Goal: Check status: Check status

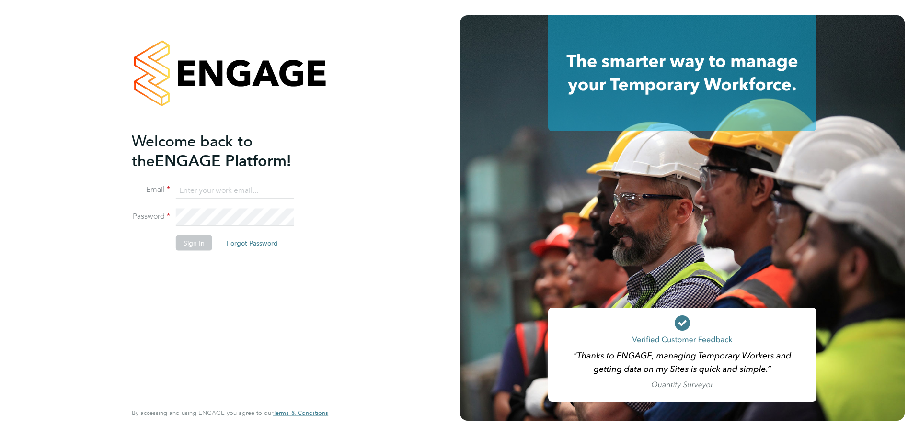
type input "swebb@spheresolutions.co.uk"
click at [191, 243] on button "Sign In" at bounding box center [194, 243] width 36 height 15
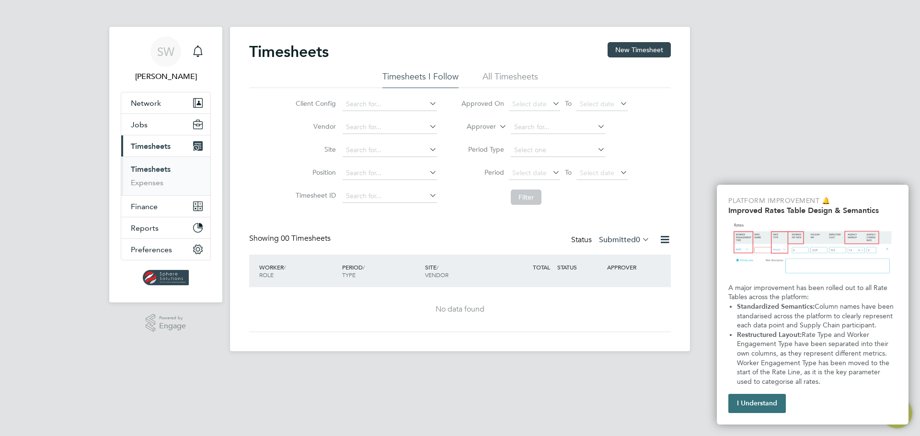
click at [767, 405] on button "I Understand" at bounding box center [756, 403] width 57 height 19
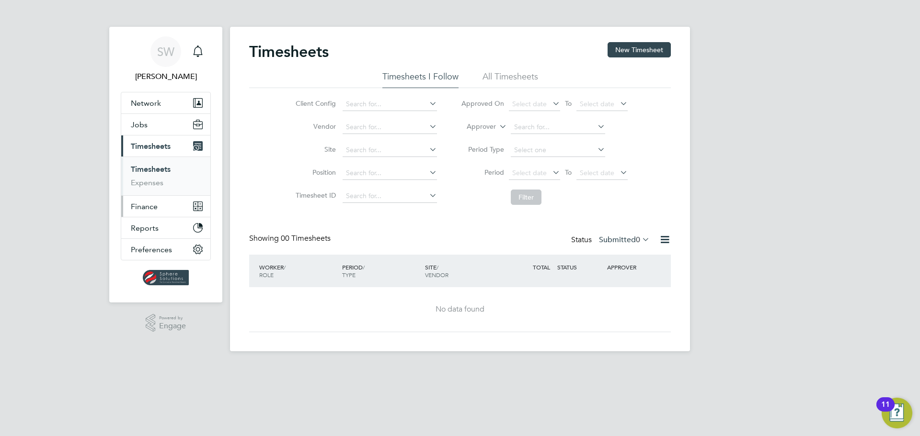
click at [144, 209] on span "Finance" at bounding box center [144, 206] width 27 height 9
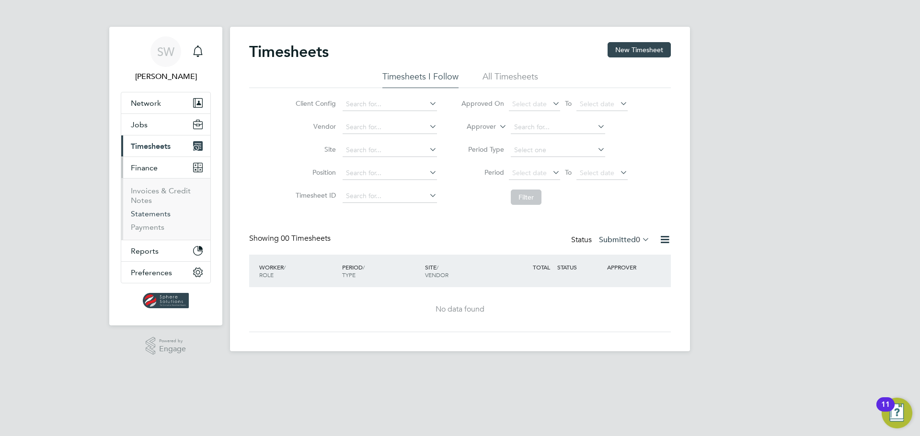
click at [143, 216] on link "Statements" at bounding box center [151, 213] width 40 height 9
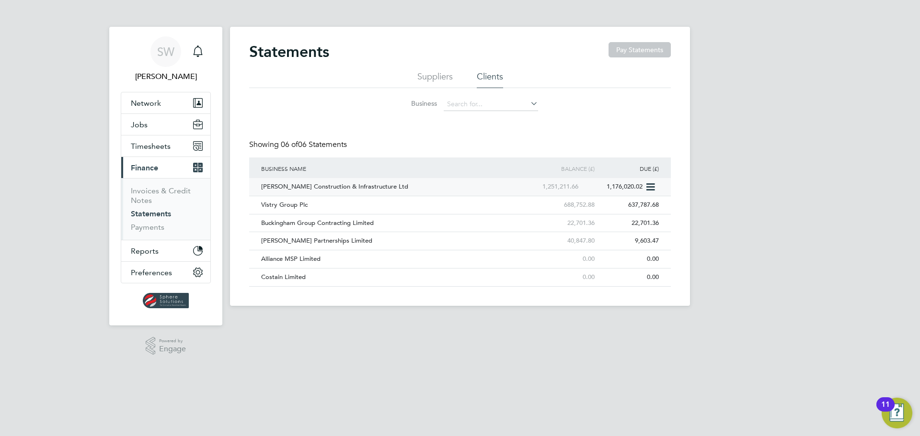
click at [283, 188] on div "[PERSON_NAME] Construction & Infrastructure Ltd" at bounding box center [388, 187] width 258 height 18
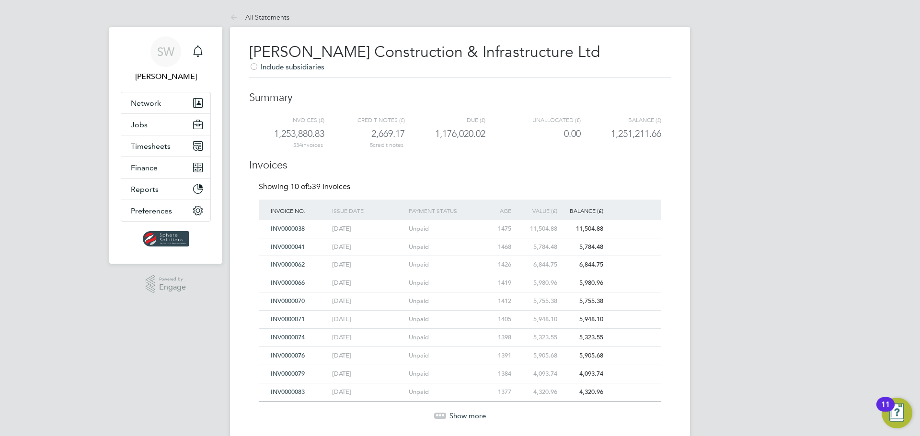
click at [458, 415] on span "Show more" at bounding box center [467, 416] width 36 height 9
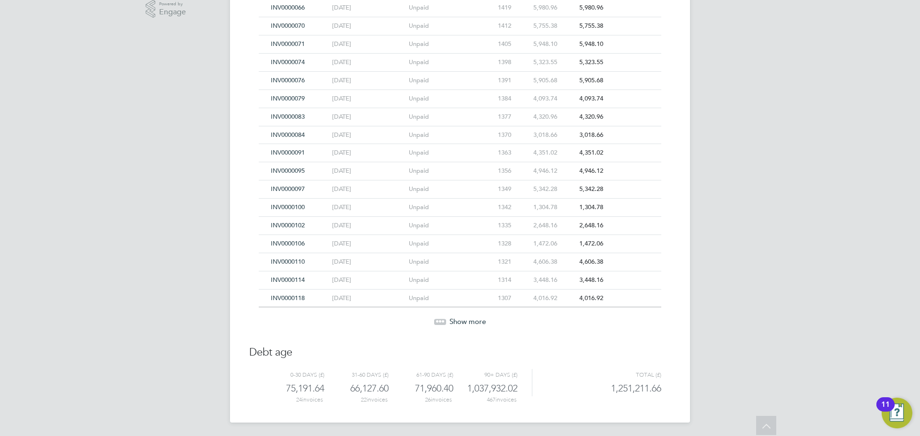
scroll to position [277, 0]
click at [459, 317] on span "Show more" at bounding box center [467, 320] width 36 height 9
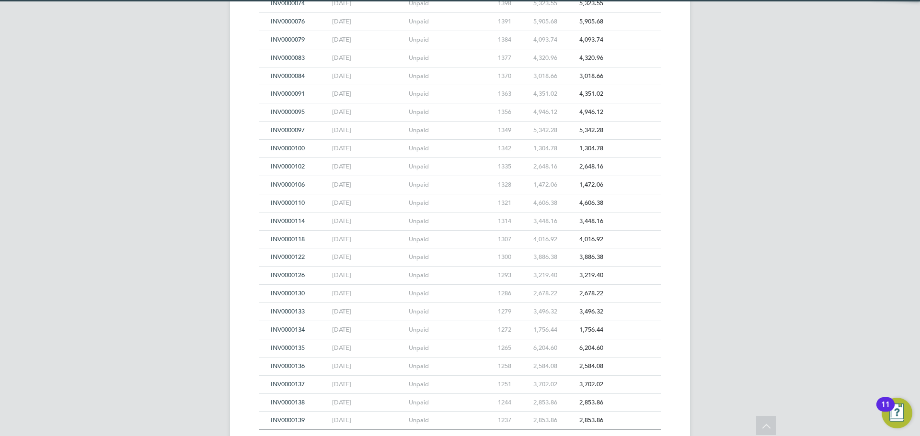
scroll to position [458, 0]
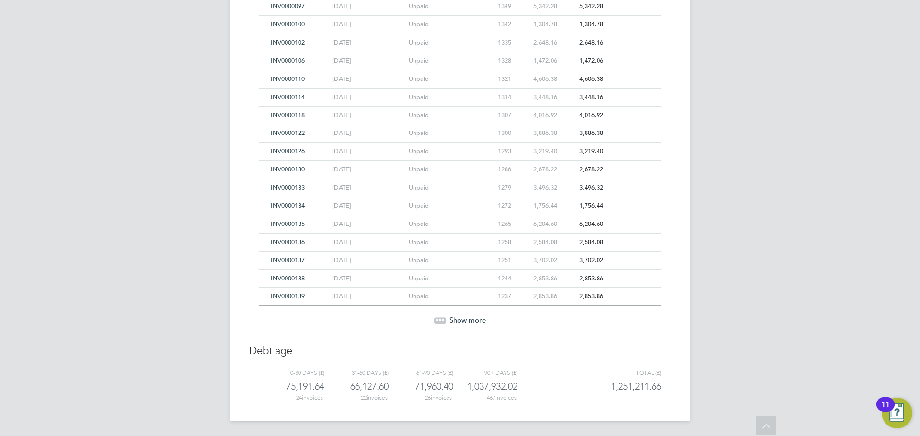
click at [459, 317] on span "Show more" at bounding box center [467, 320] width 36 height 9
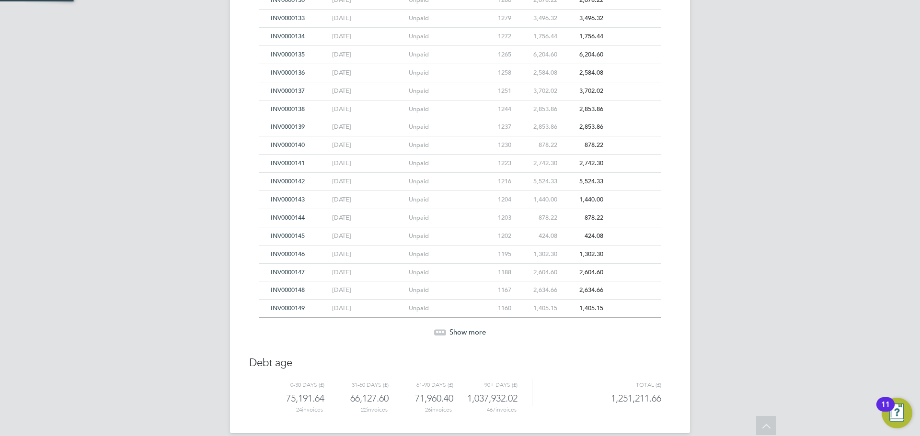
scroll to position [640, 0]
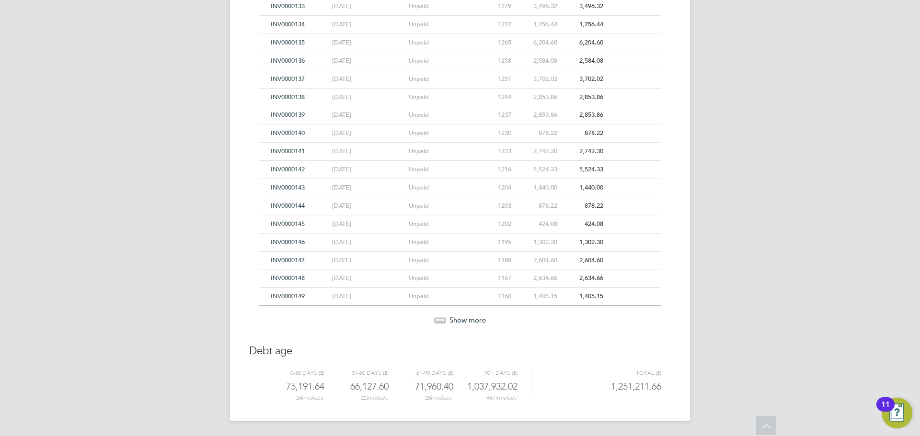
click at [459, 317] on span "Show more" at bounding box center [467, 320] width 36 height 9
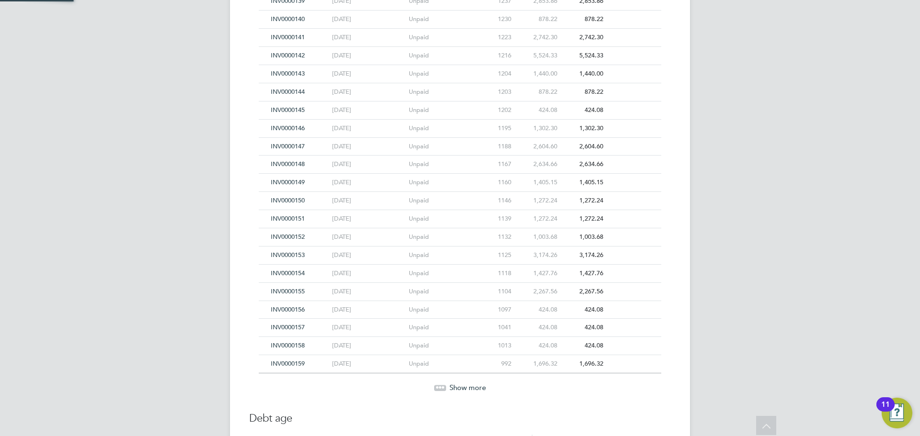
scroll to position [822, 0]
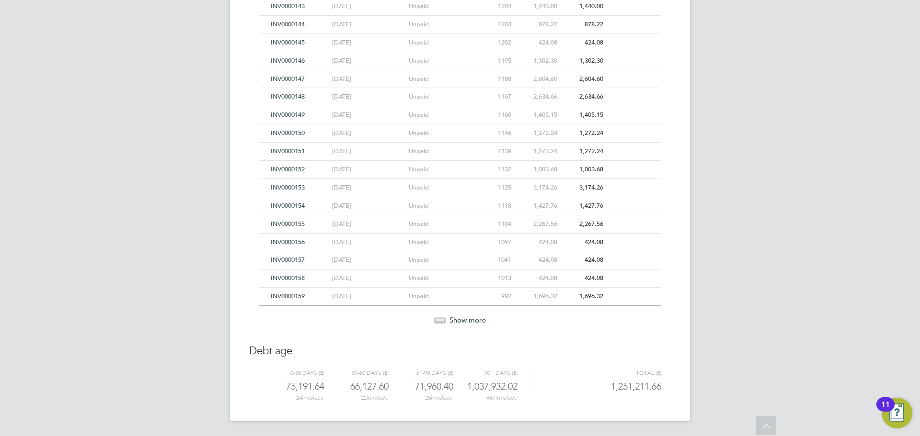
click at [459, 317] on span "Show more" at bounding box center [467, 320] width 36 height 9
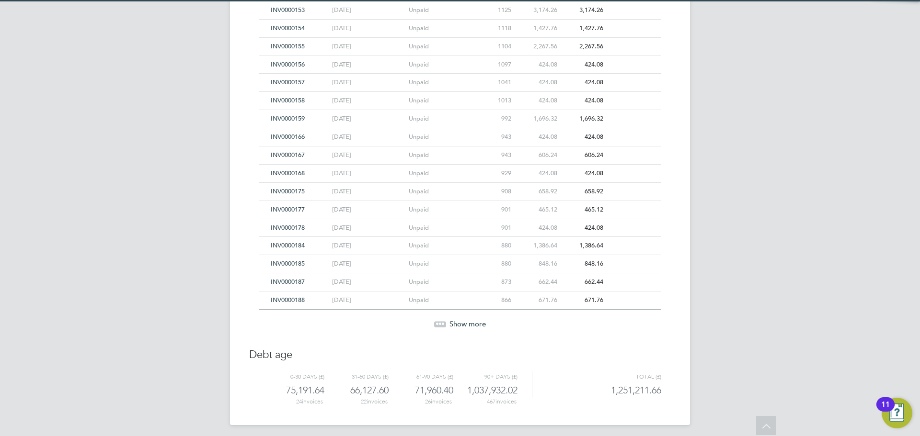
scroll to position [1003, 0]
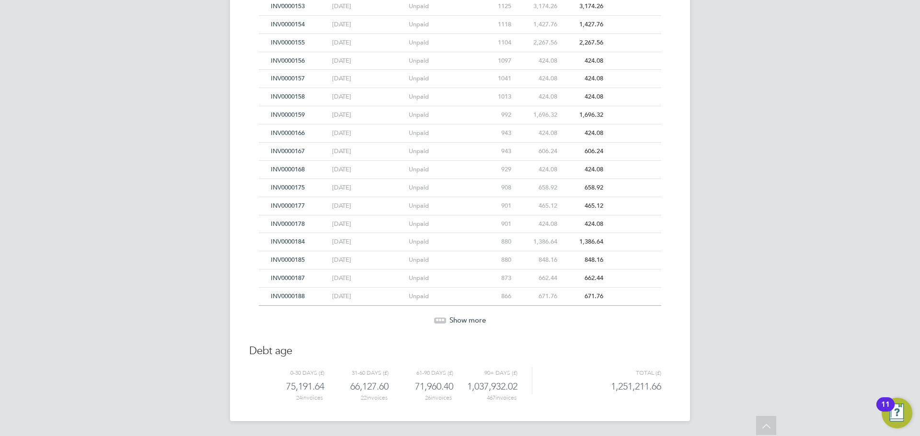
click at [459, 317] on span "Show more" at bounding box center [467, 320] width 36 height 9
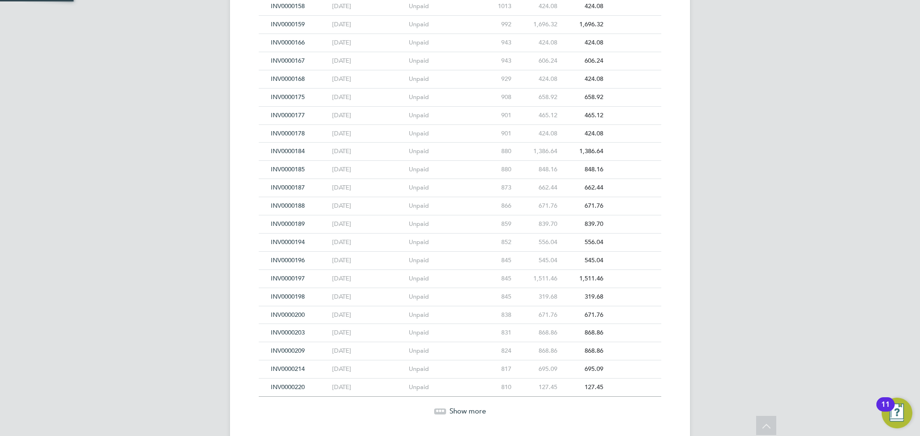
scroll to position [1185, 0]
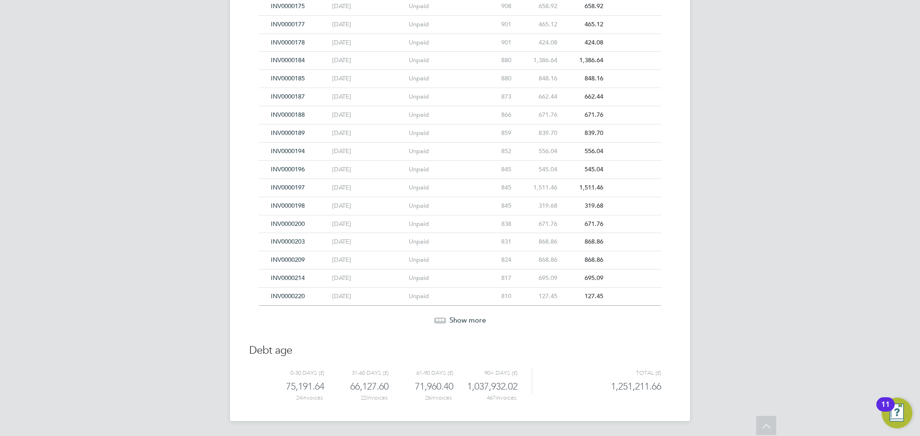
click at [459, 317] on span "Show more" at bounding box center [467, 320] width 36 height 9
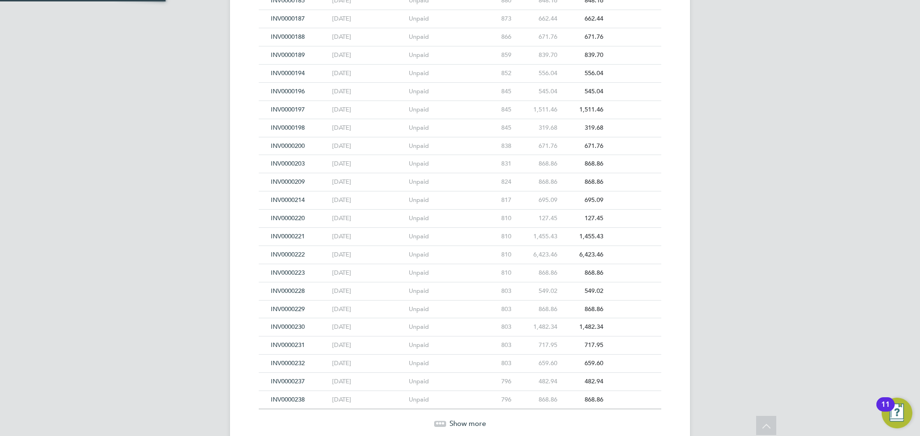
scroll to position [1366, 0]
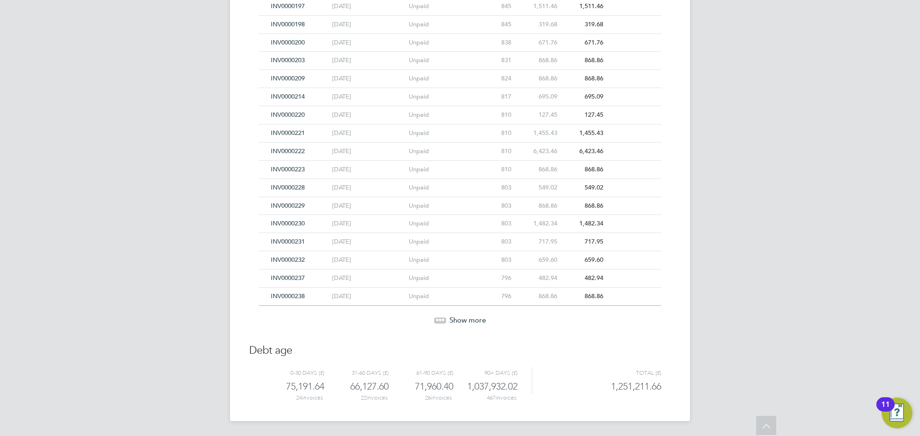
click at [459, 317] on span "Show more" at bounding box center [467, 320] width 36 height 9
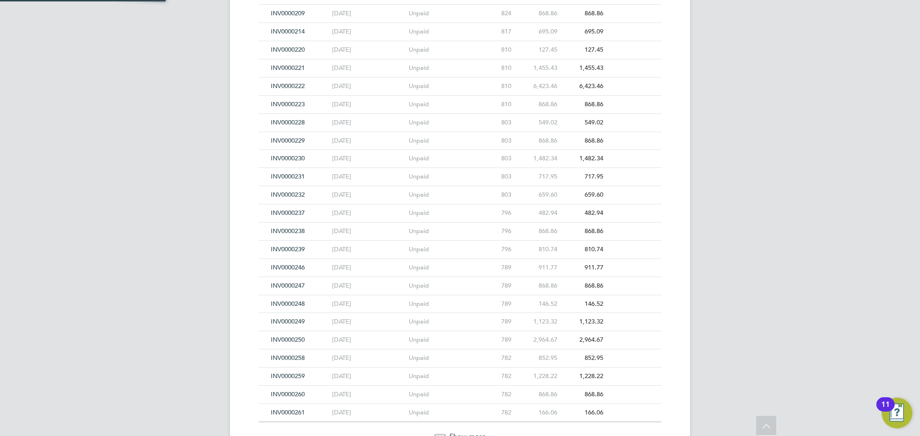
scroll to position [1547, 0]
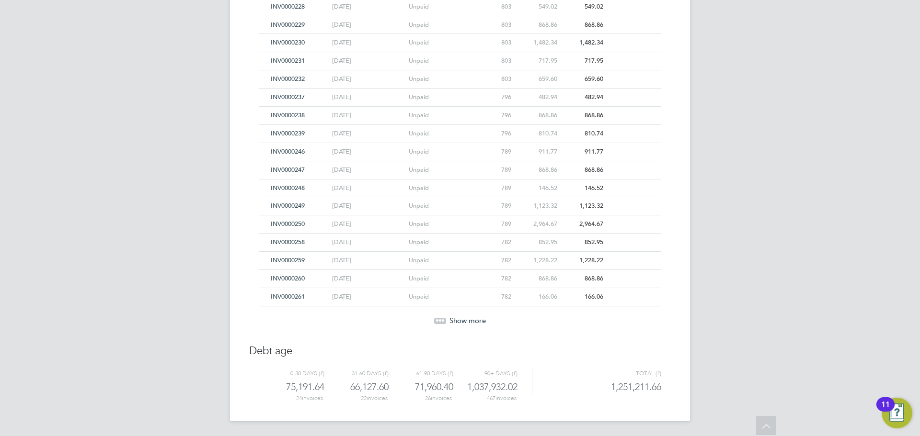
click at [459, 317] on span "Show more" at bounding box center [467, 320] width 36 height 9
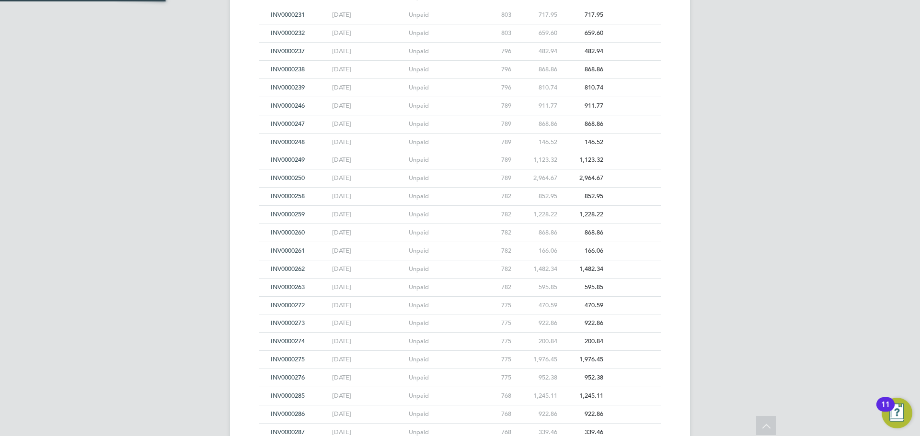
scroll to position [1729, 0]
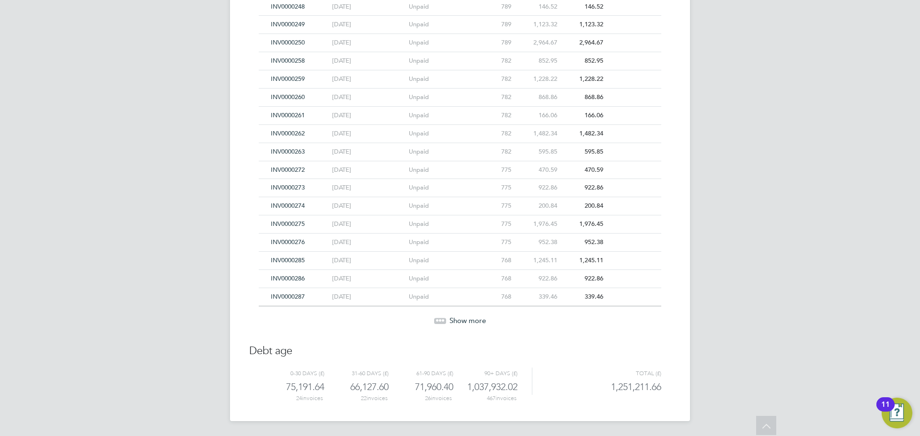
click at [459, 317] on span "Show more" at bounding box center [467, 320] width 36 height 9
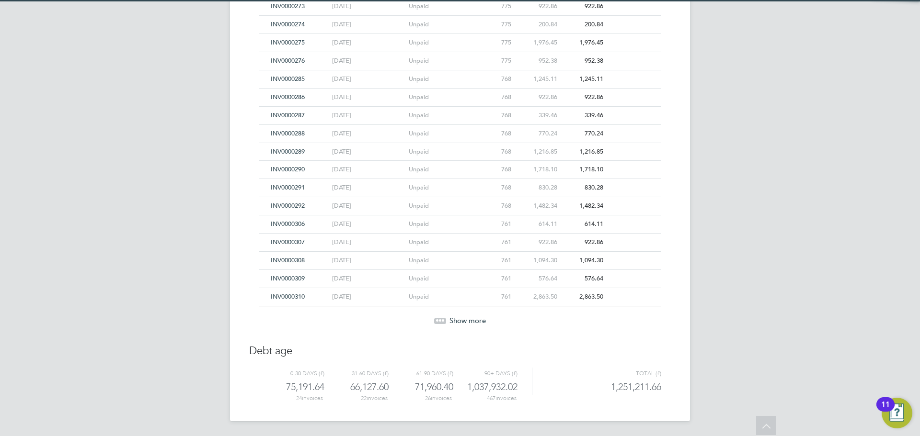
click at [459, 317] on span "Show more" at bounding box center [467, 320] width 36 height 9
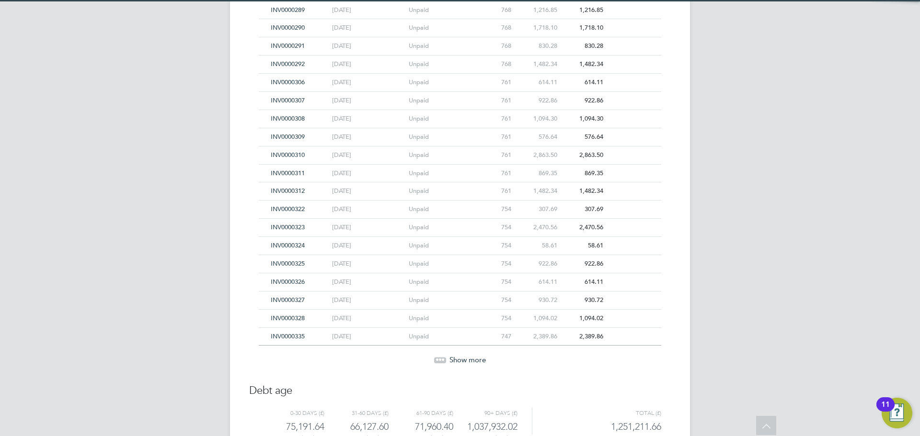
scroll to position [2054, 0]
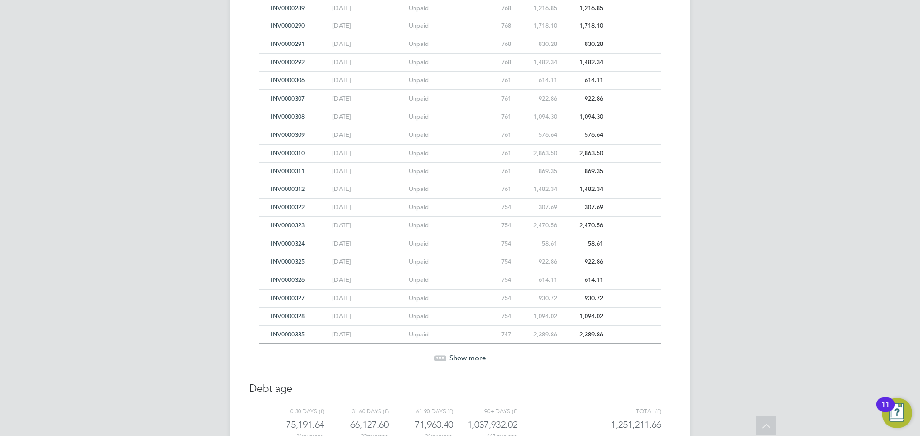
click at [466, 359] on span "Show more" at bounding box center [467, 358] width 36 height 9
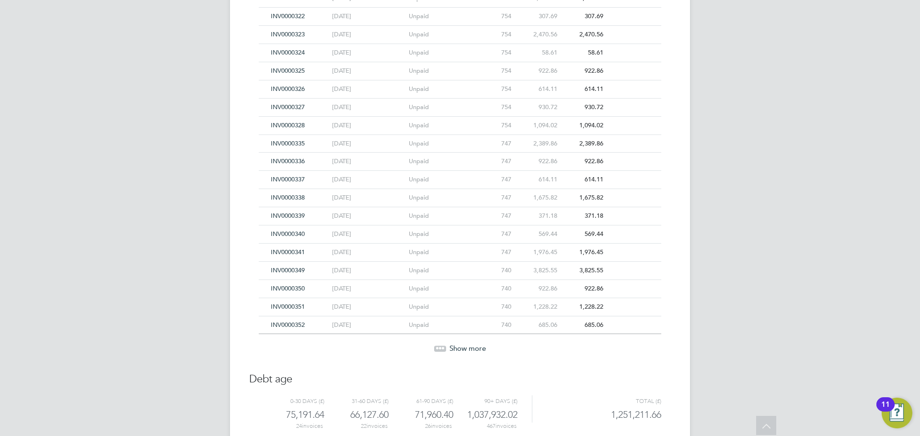
scroll to position [2246, 0]
click at [467, 348] on span "Show more" at bounding box center [467, 347] width 36 height 9
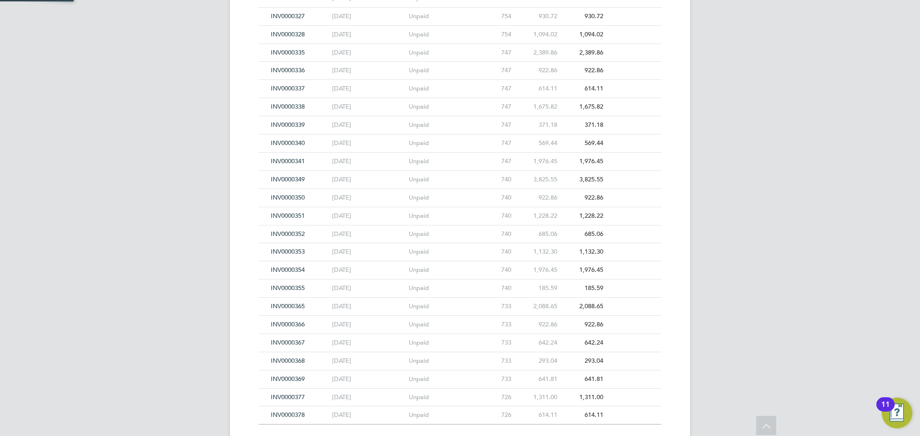
scroll to position [2455, 0]
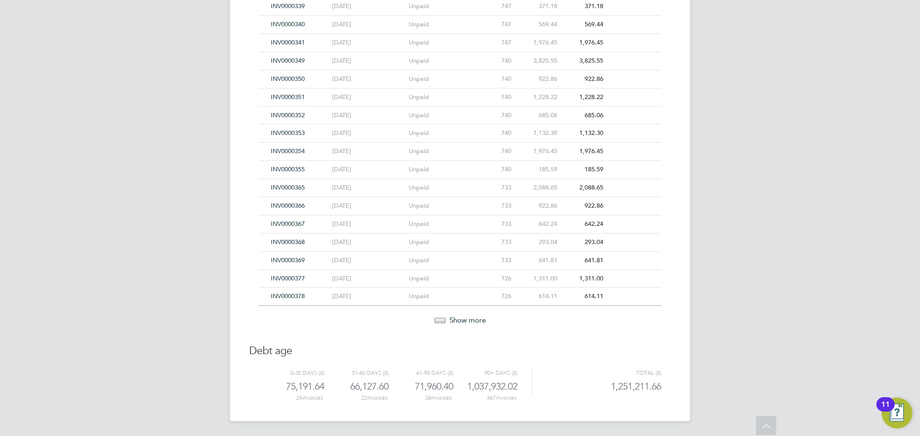
click at [468, 322] on span "Show more" at bounding box center [467, 320] width 36 height 9
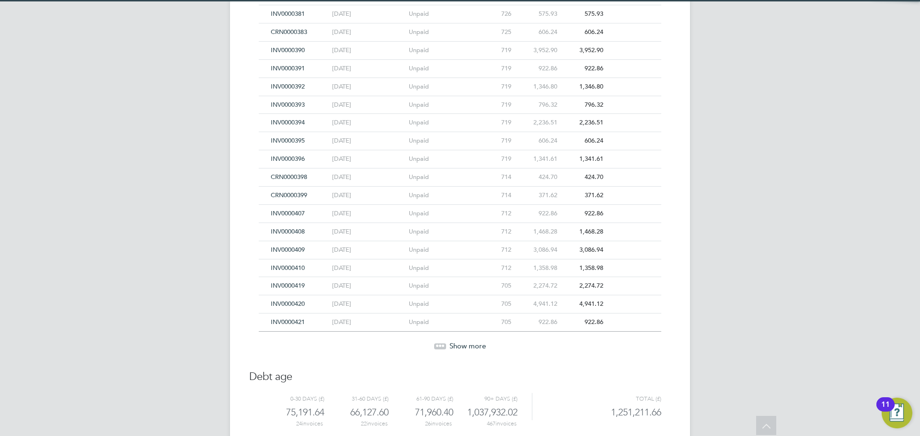
scroll to position [2818, 0]
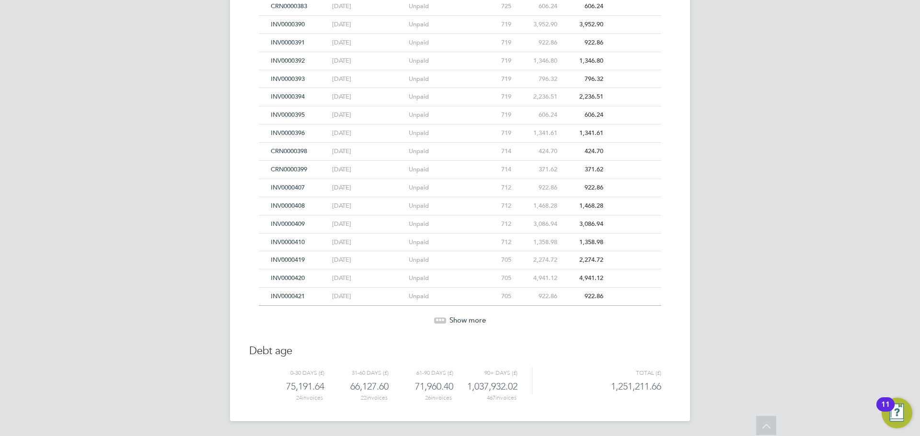
click at [469, 321] on span "Show more" at bounding box center [467, 320] width 36 height 9
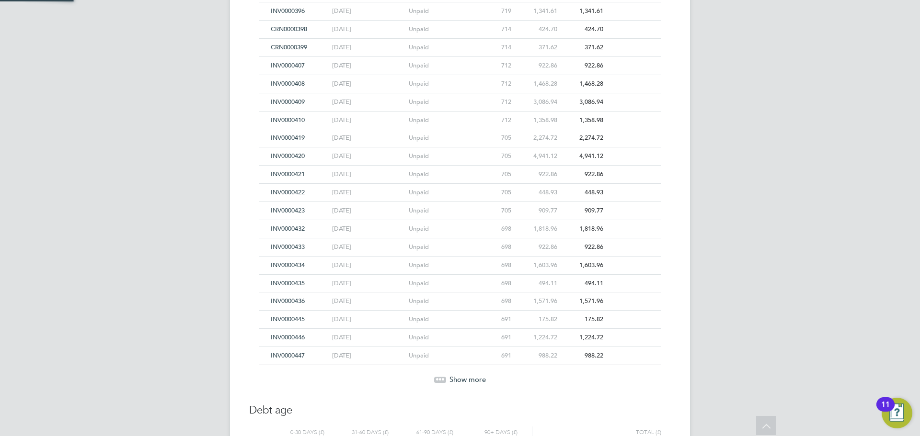
scroll to position [3000, 0]
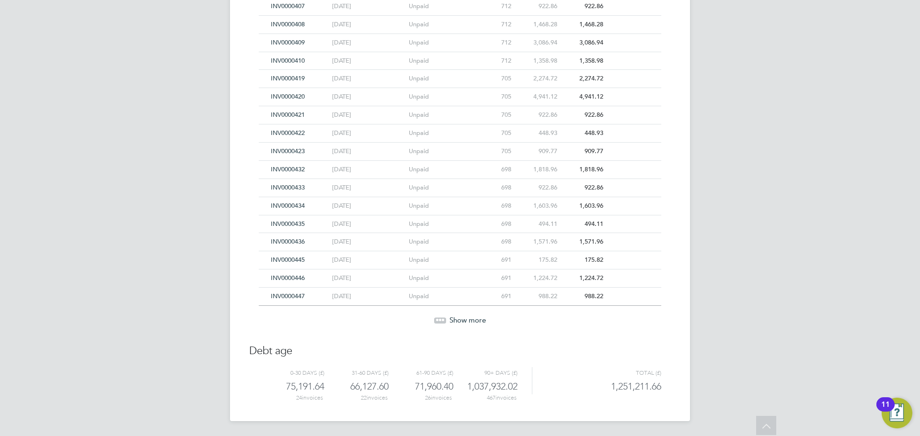
click at [469, 321] on span "Show more" at bounding box center [467, 320] width 36 height 9
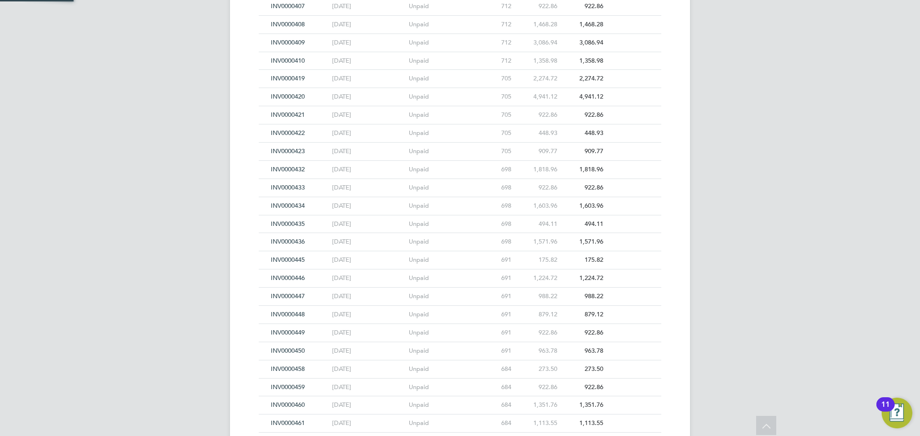
scroll to position [3181, 0]
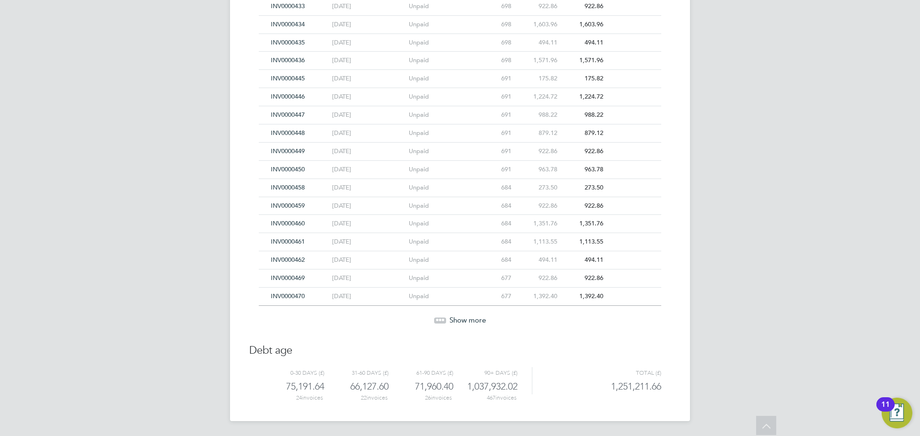
click at [469, 321] on span "Show more" at bounding box center [467, 320] width 36 height 9
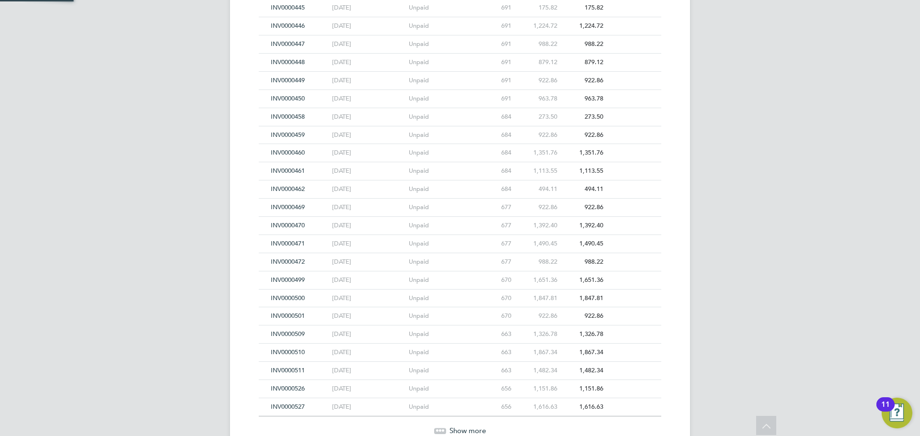
scroll to position [3363, 0]
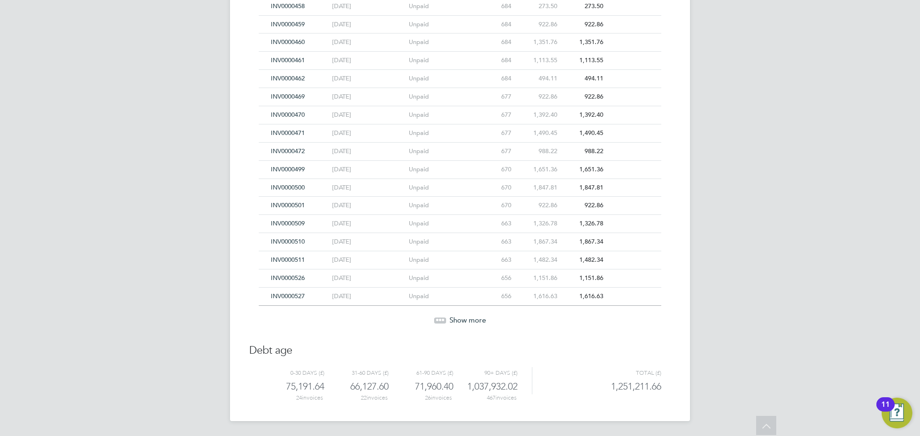
click at [469, 321] on span "Show more" at bounding box center [467, 320] width 36 height 9
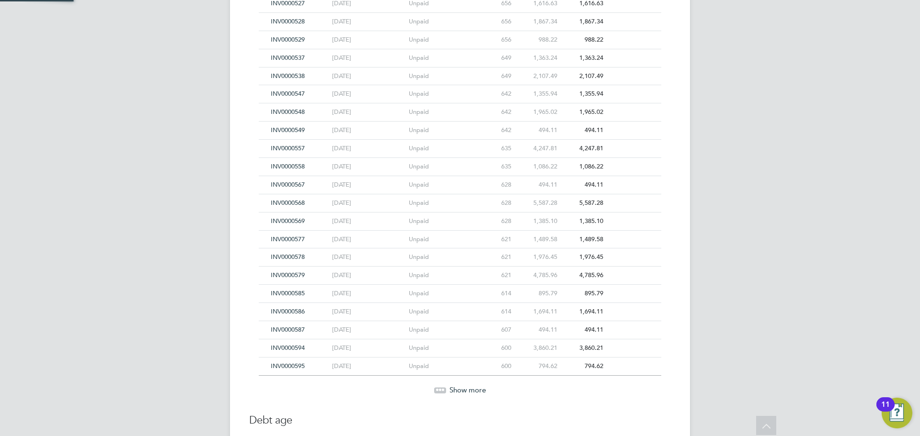
scroll to position [3726, 0]
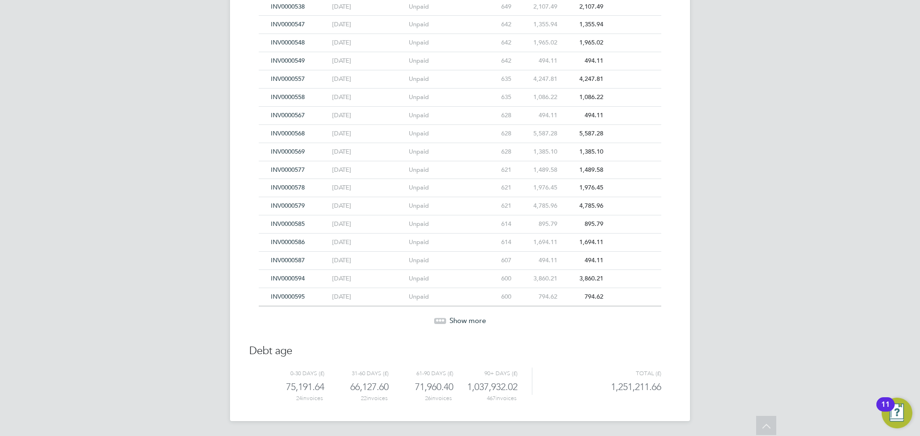
click at [469, 321] on span "Show more" at bounding box center [467, 320] width 36 height 9
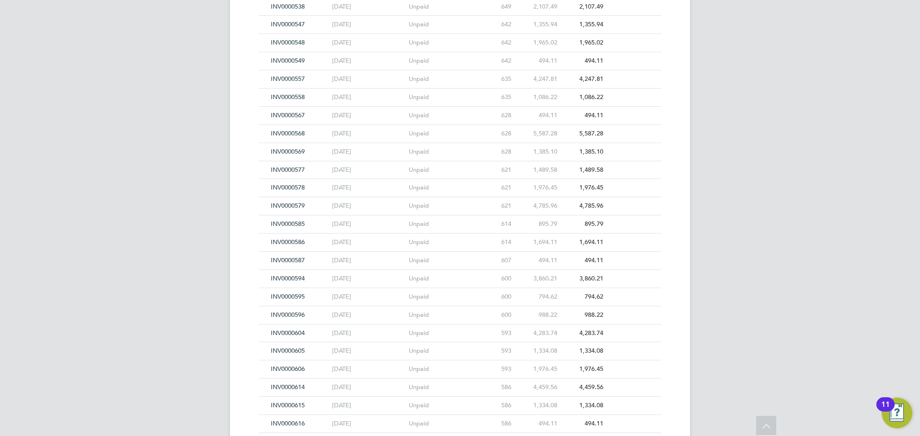
scroll to position [3907, 0]
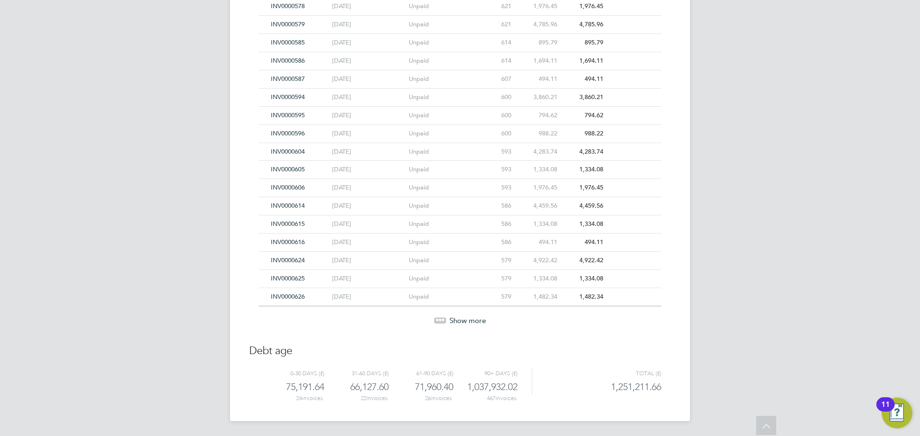
click at [469, 321] on span "Show more" at bounding box center [467, 320] width 36 height 9
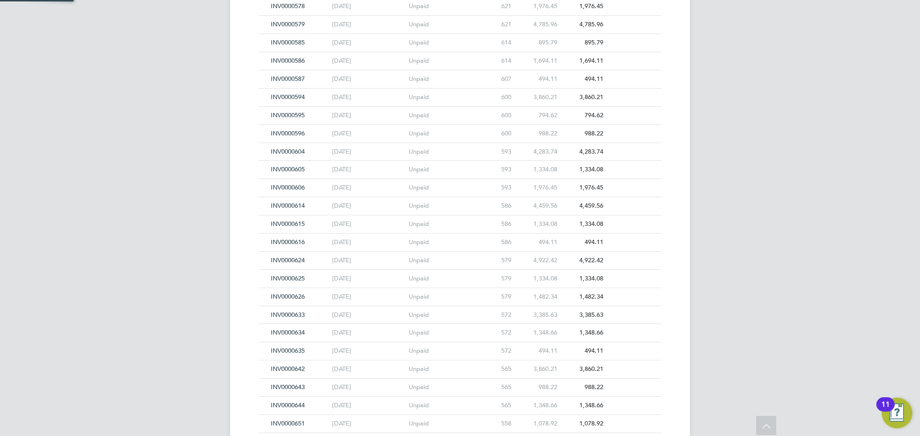
scroll to position [4089, 0]
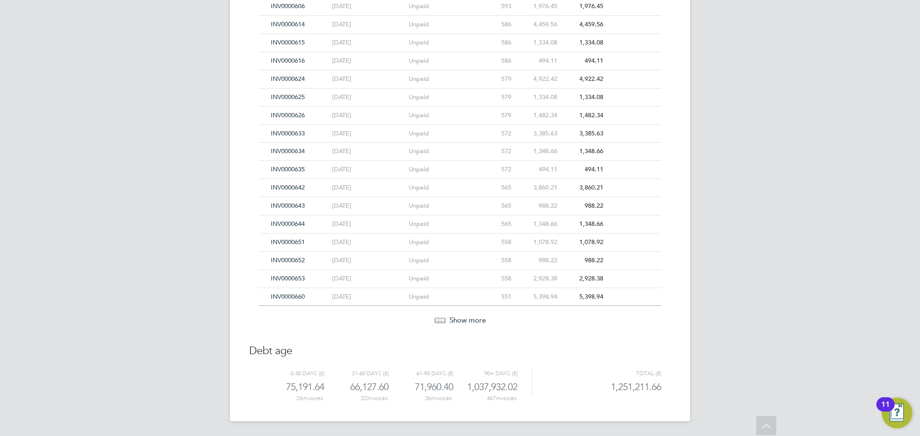
click at [469, 321] on span "Show more" at bounding box center [467, 320] width 36 height 9
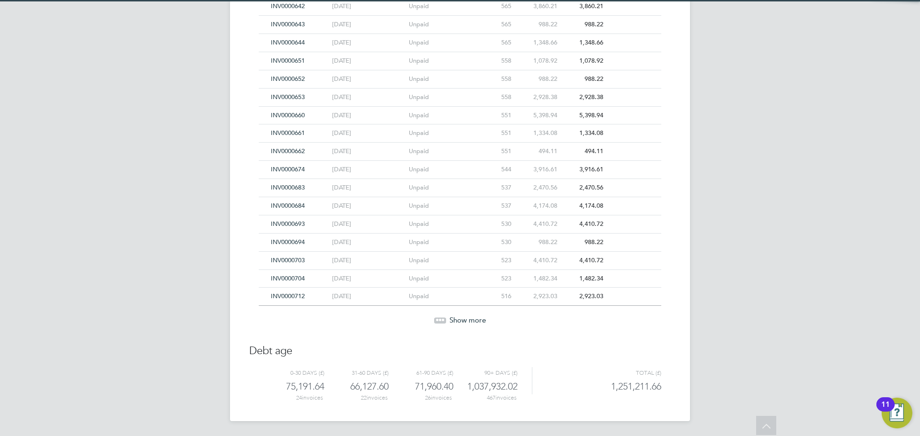
click at [469, 321] on span "Show more" at bounding box center [467, 320] width 36 height 9
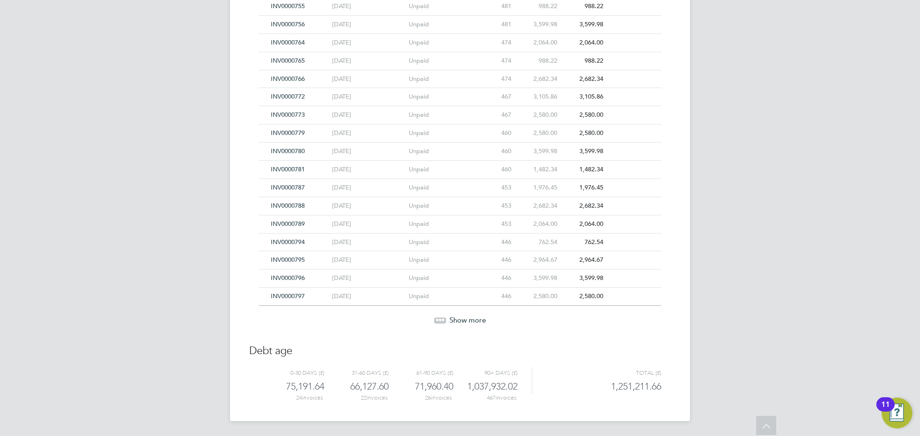
click at [469, 321] on span "Show more" at bounding box center [467, 320] width 36 height 9
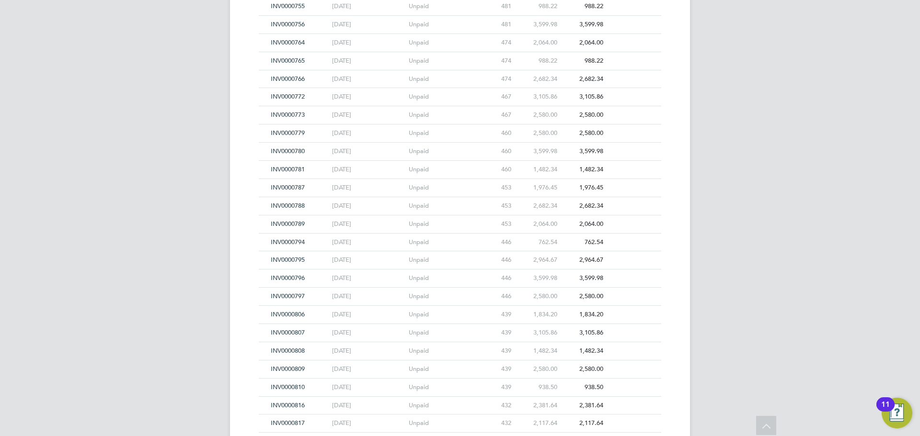
scroll to position [4997, 0]
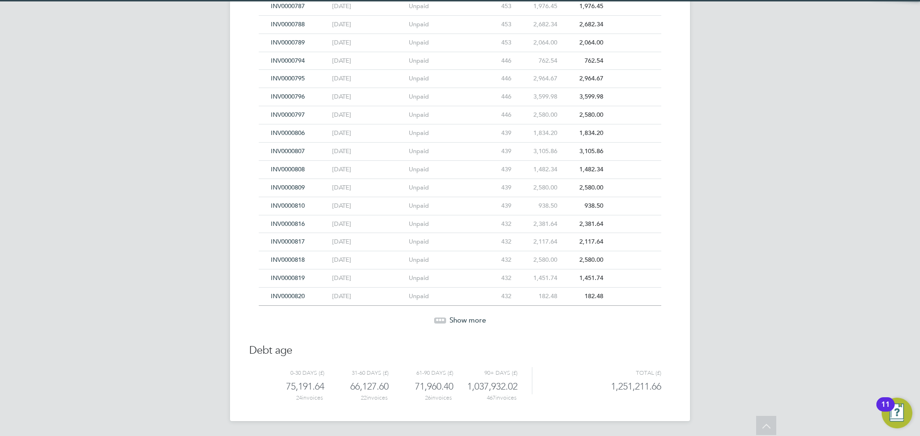
click at [469, 321] on span "Show more" at bounding box center [467, 320] width 36 height 9
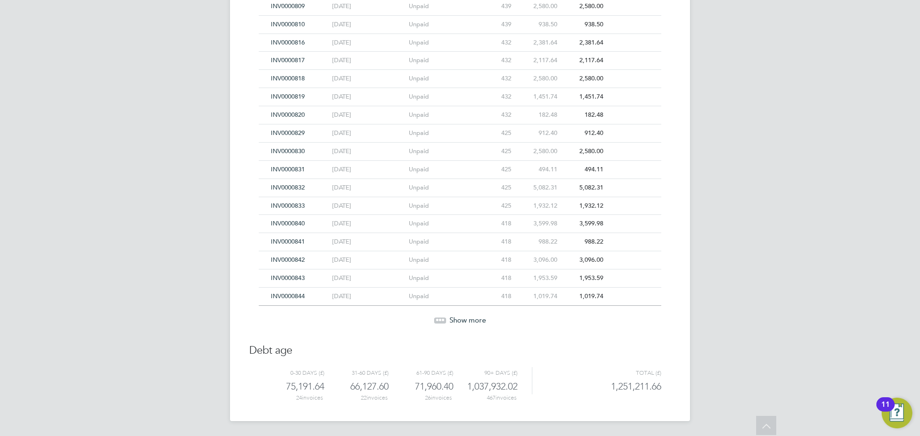
click at [469, 321] on span "Show more" at bounding box center [467, 320] width 36 height 9
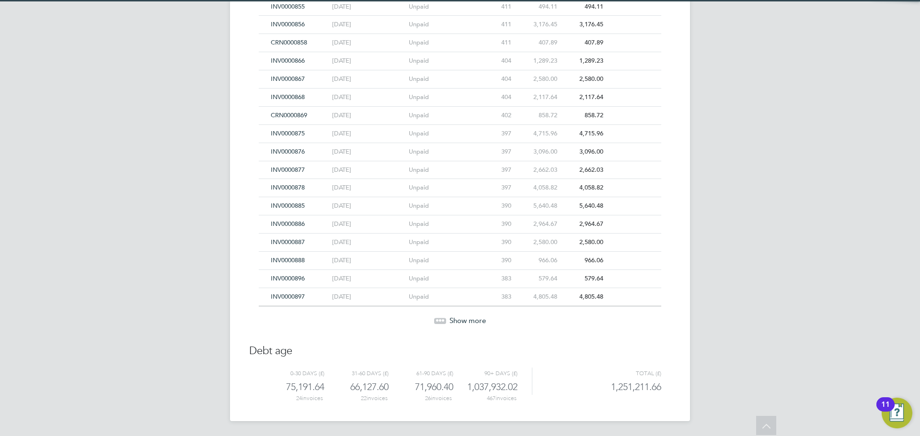
click at [469, 321] on span "Show more" at bounding box center [467, 320] width 36 height 9
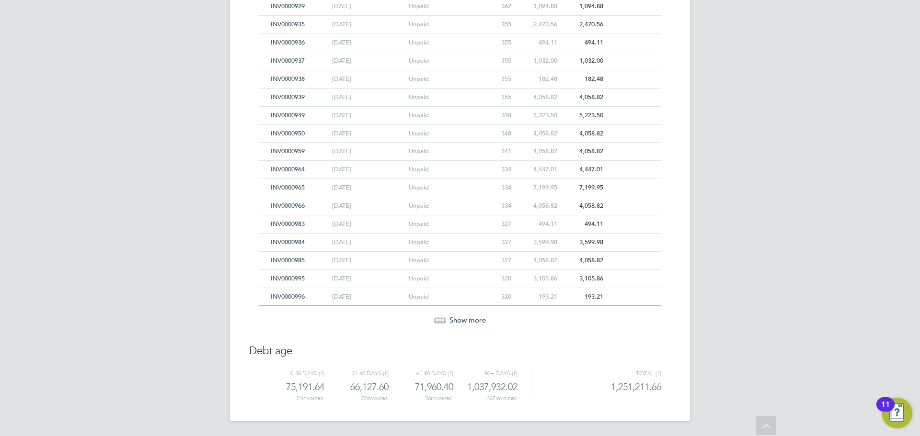
click at [469, 321] on span "Show more" at bounding box center [467, 320] width 36 height 9
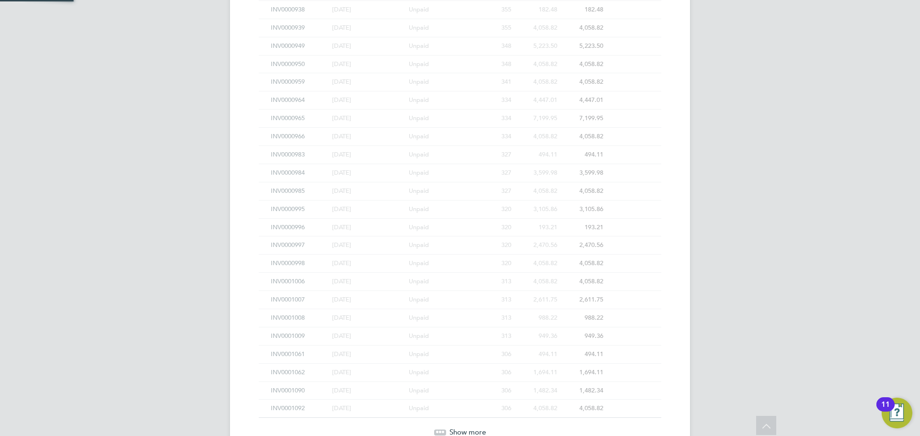
scroll to position [6267, 0]
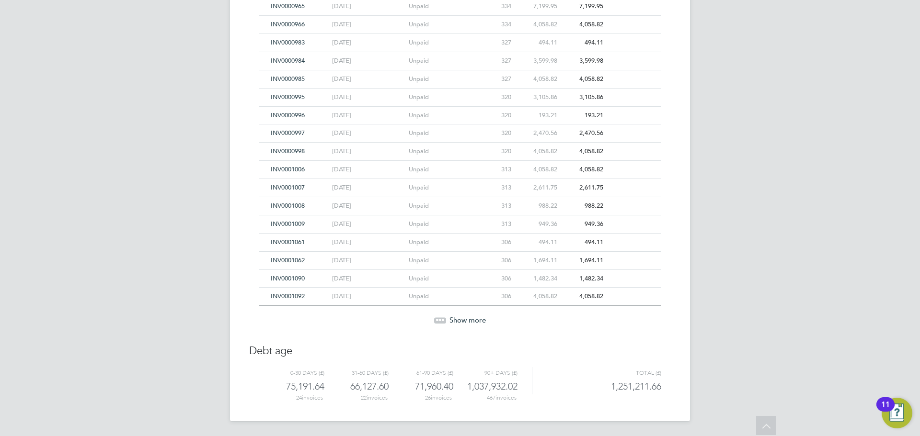
click at [469, 321] on span "Show more" at bounding box center [467, 320] width 36 height 9
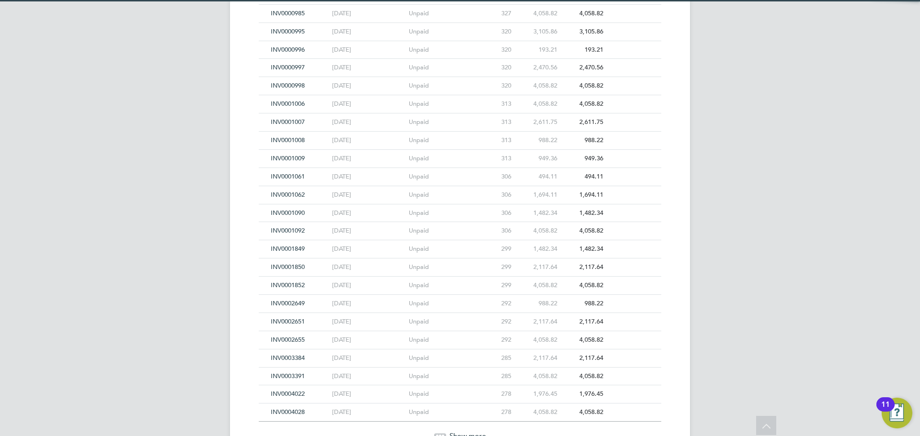
scroll to position [6449, 0]
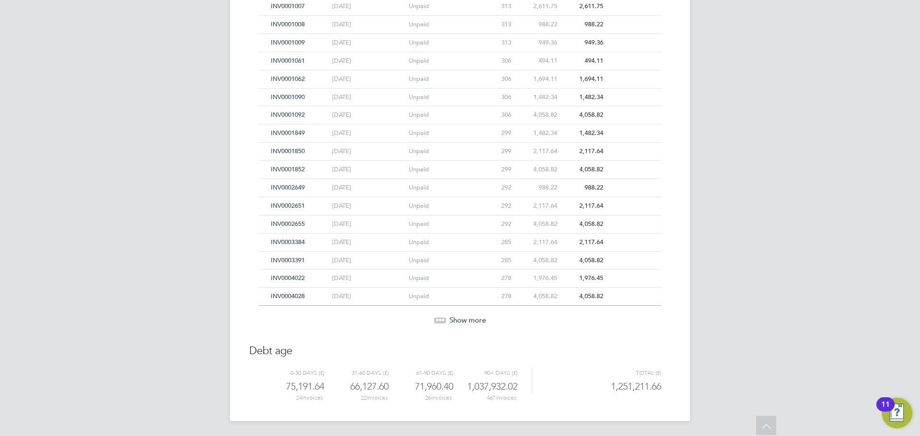
click at [469, 321] on span "Show more" at bounding box center [467, 320] width 36 height 9
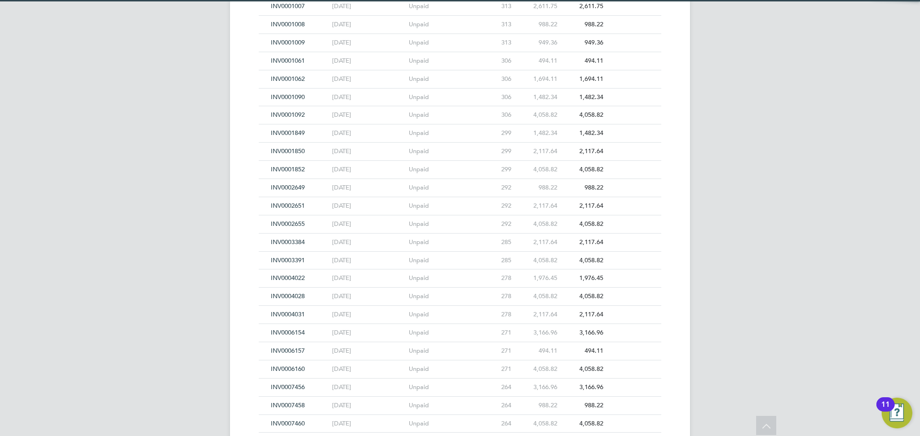
scroll to position [6630, 0]
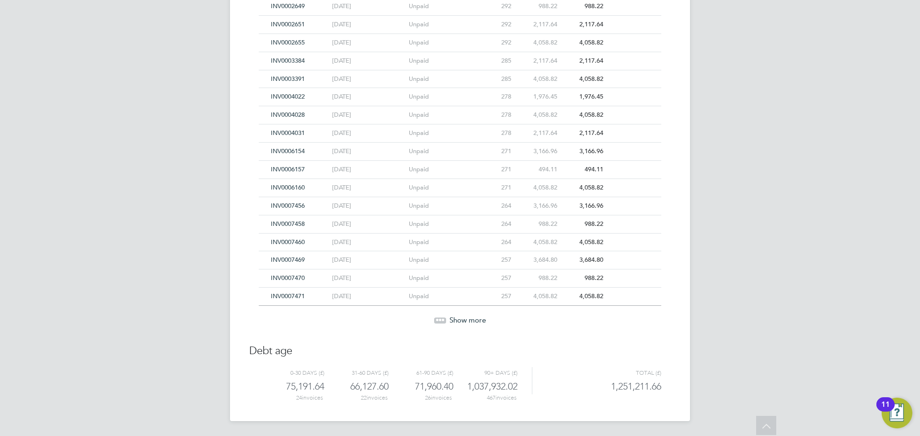
click at [469, 321] on span "Show more" at bounding box center [467, 320] width 36 height 9
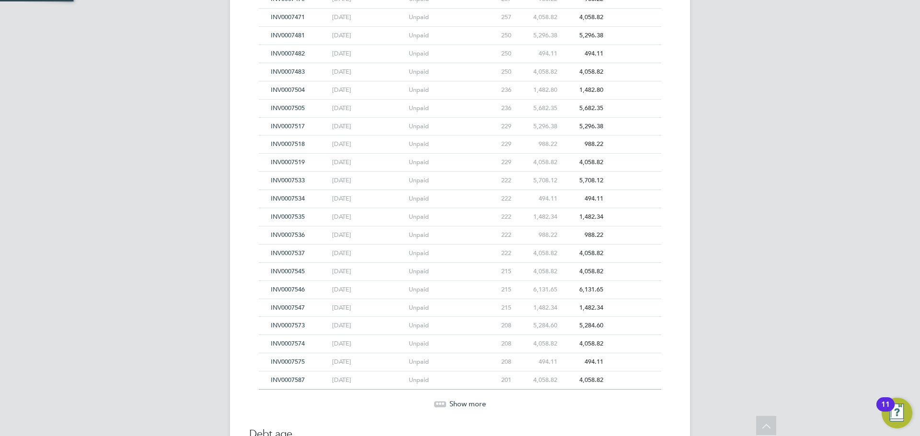
scroll to position [6993, 0]
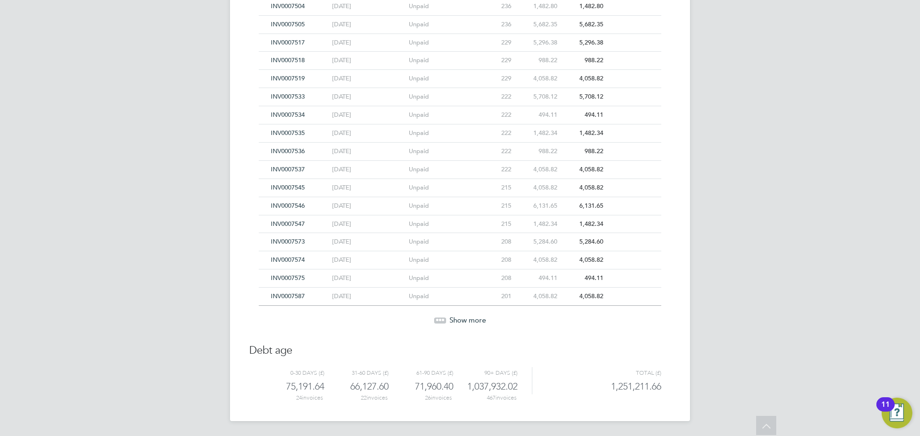
click at [469, 321] on span "Show more" at bounding box center [467, 320] width 36 height 9
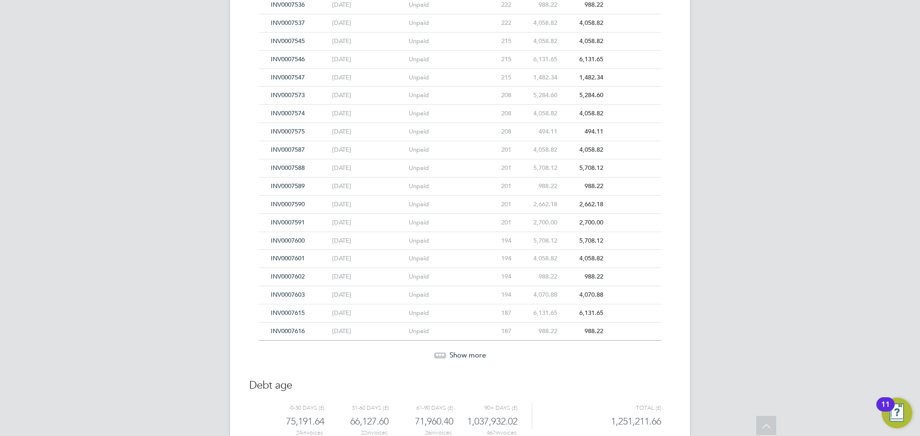
scroll to position [7175, 0]
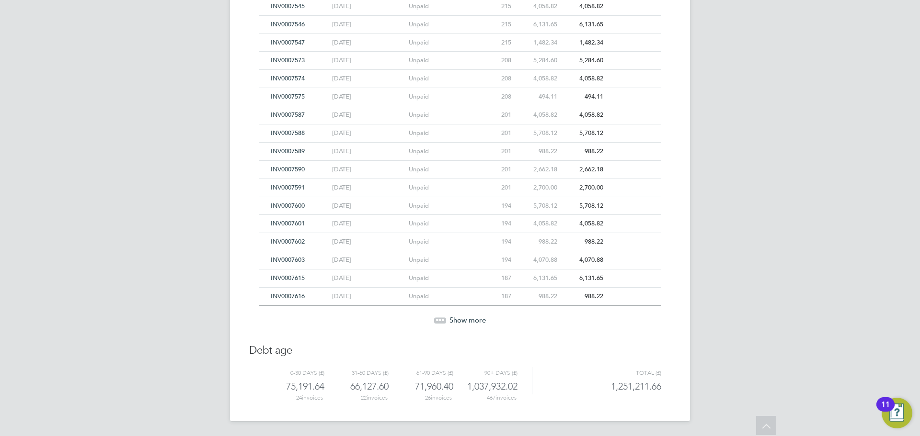
click at [469, 321] on span "Show more" at bounding box center [467, 320] width 36 height 9
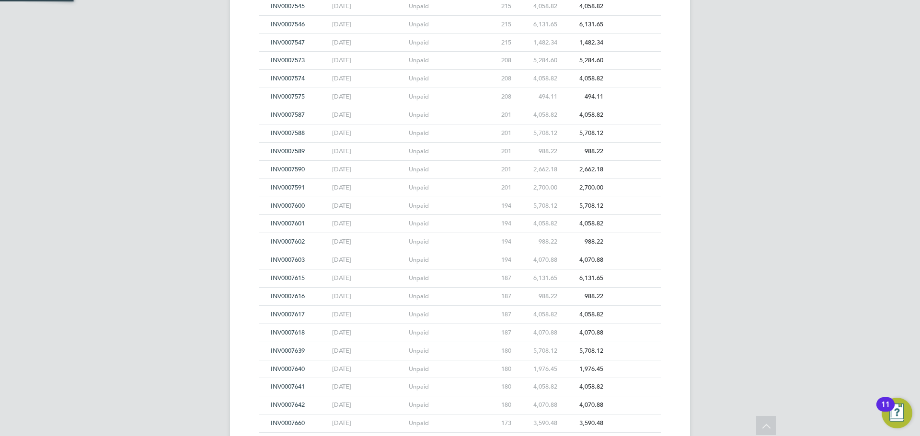
scroll to position [7356, 0]
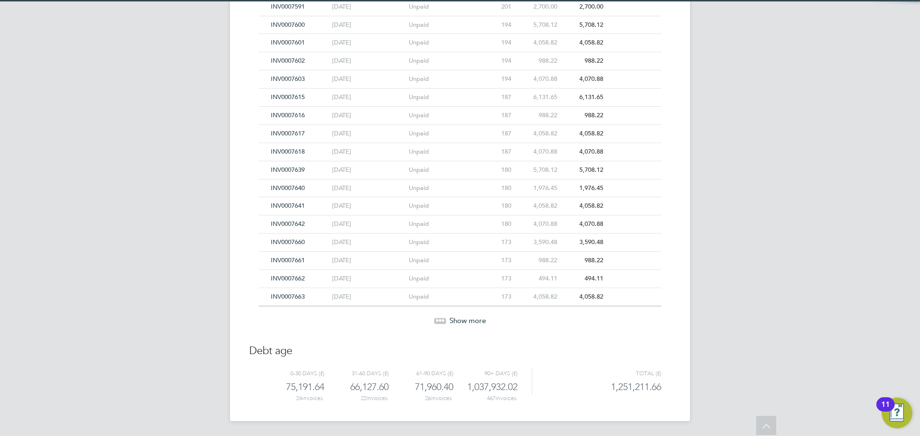
click at [469, 321] on span "Show more" at bounding box center [467, 320] width 36 height 9
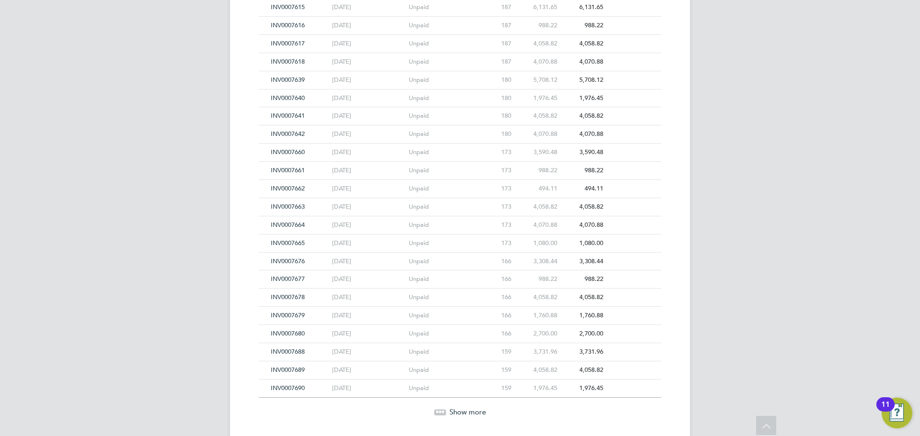
scroll to position [7538, 0]
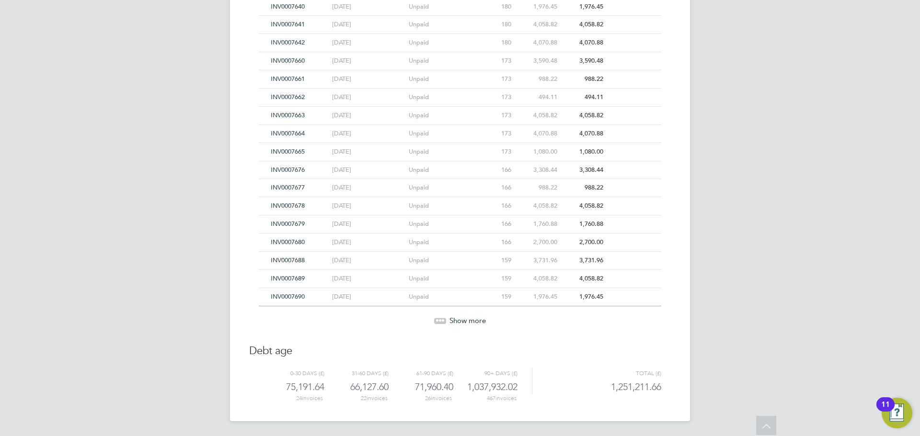
click at [469, 321] on span "Show more" at bounding box center [467, 320] width 36 height 9
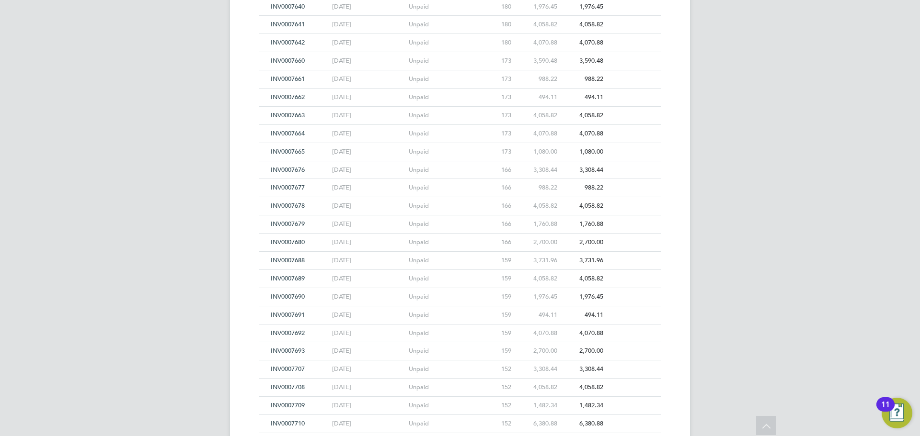
scroll to position [7719, 0]
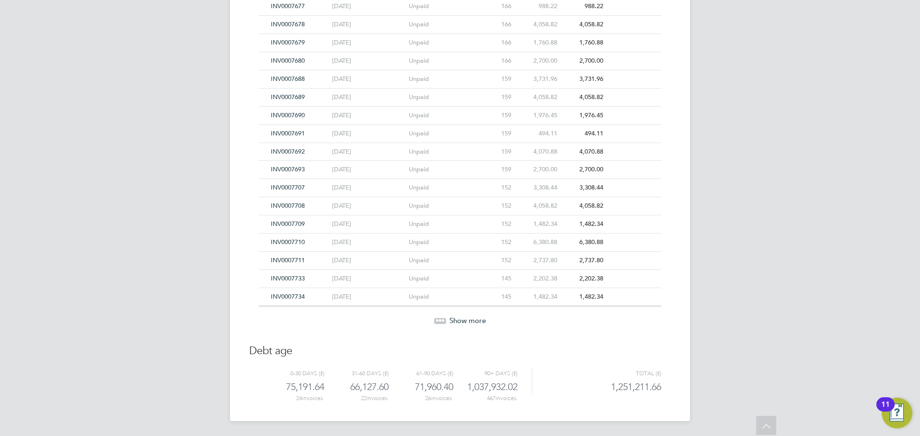
click at [469, 321] on span "Show more" at bounding box center [467, 320] width 36 height 9
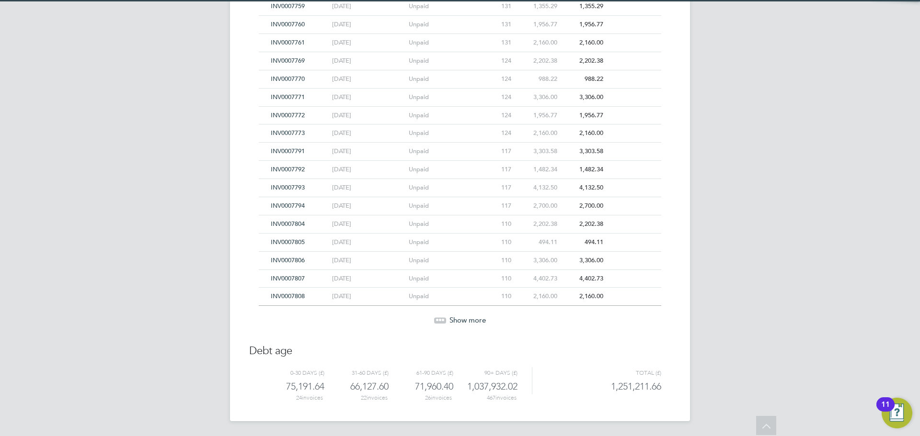
click at [469, 321] on span "Show more" at bounding box center [467, 320] width 36 height 9
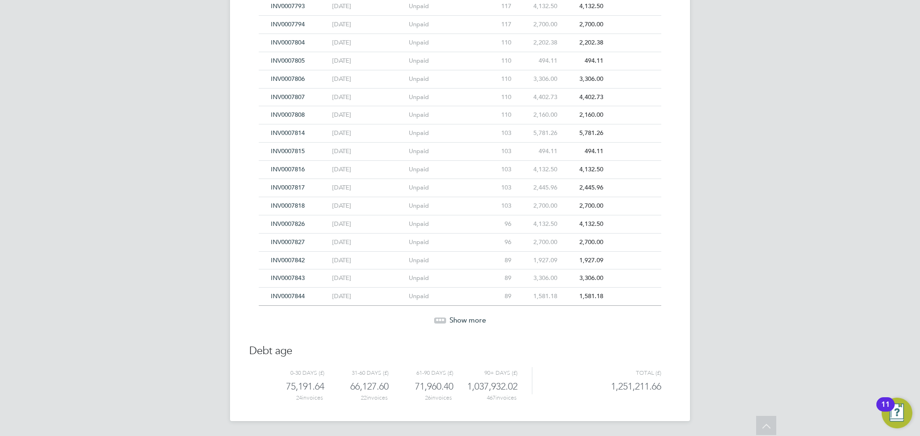
click at [469, 321] on span "Show more" at bounding box center [467, 320] width 36 height 9
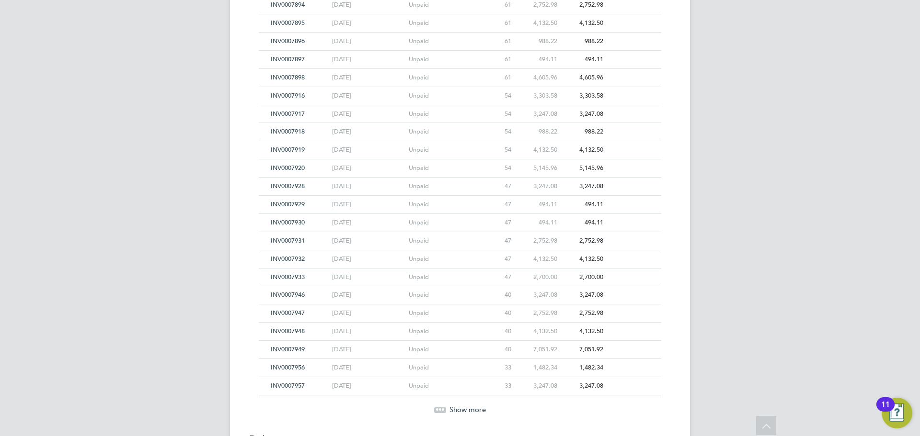
scroll to position [9134, 0]
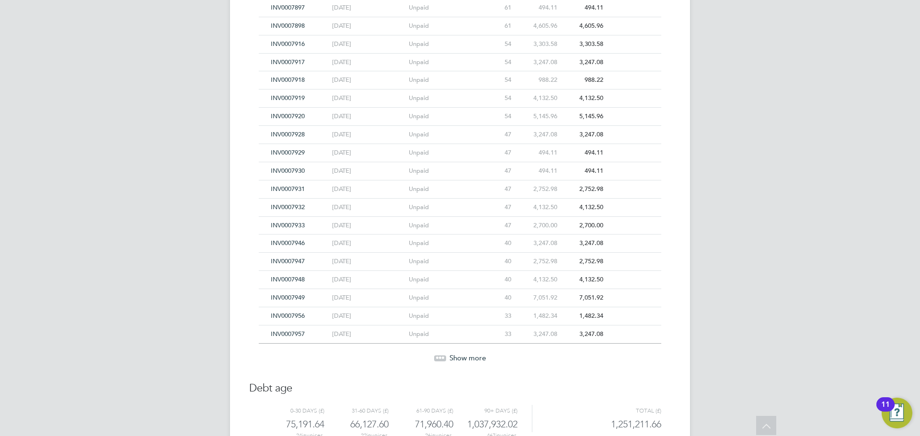
click at [477, 356] on span "Show more" at bounding box center [467, 358] width 36 height 9
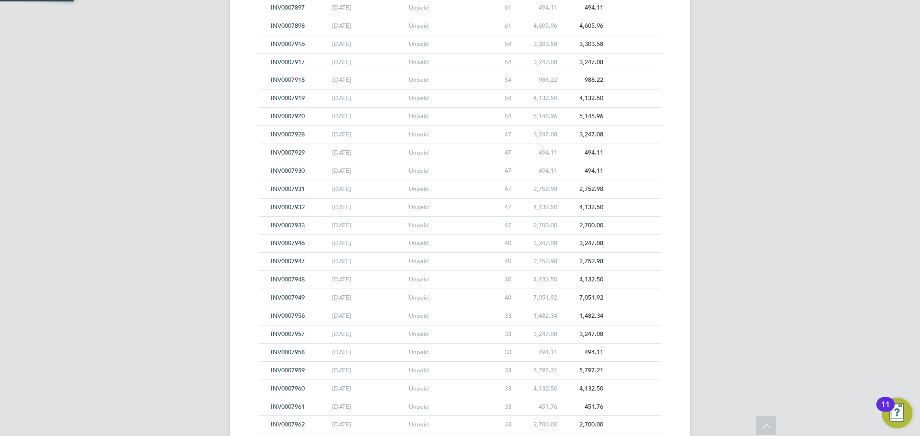
scroll to position [9182, 0]
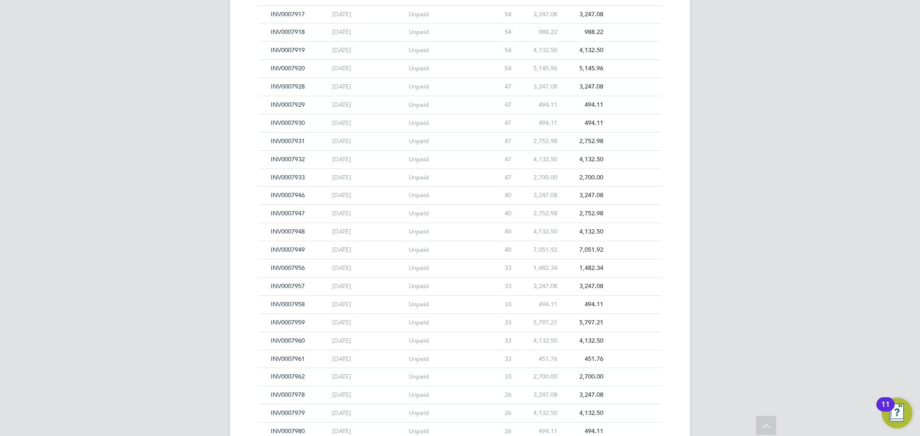
click at [279, 323] on span "INV0007959" at bounding box center [288, 323] width 34 height 8
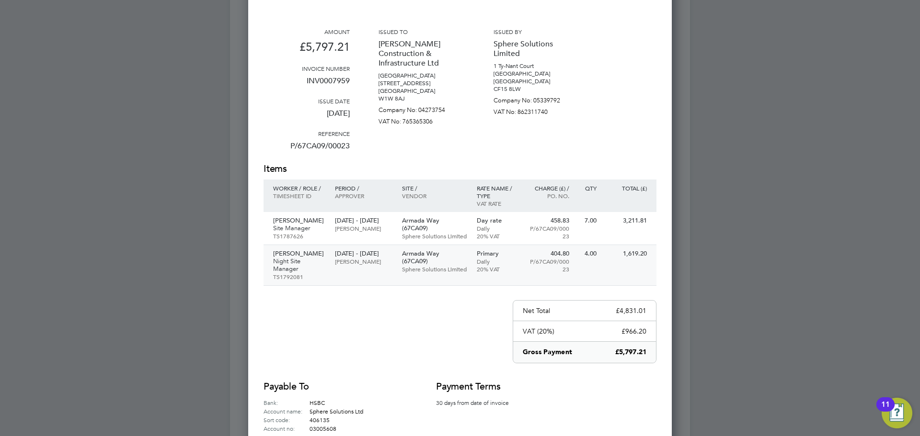
scroll to position [9278, 0]
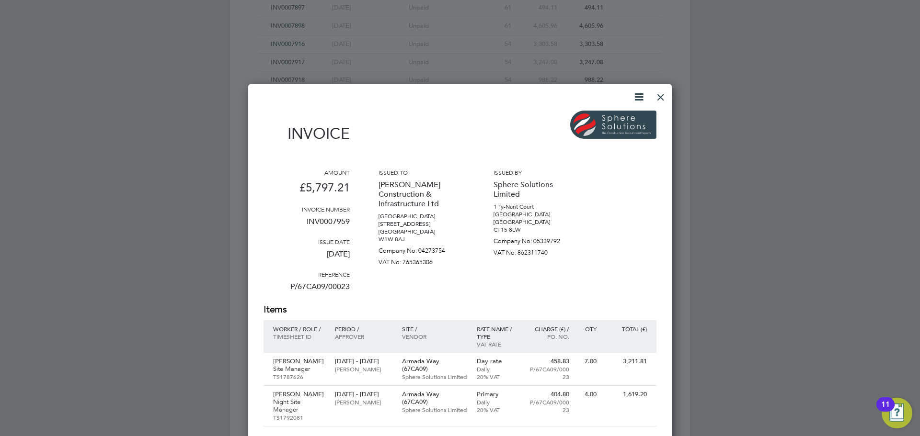
click at [655, 94] on div at bounding box center [660, 94] width 17 height 17
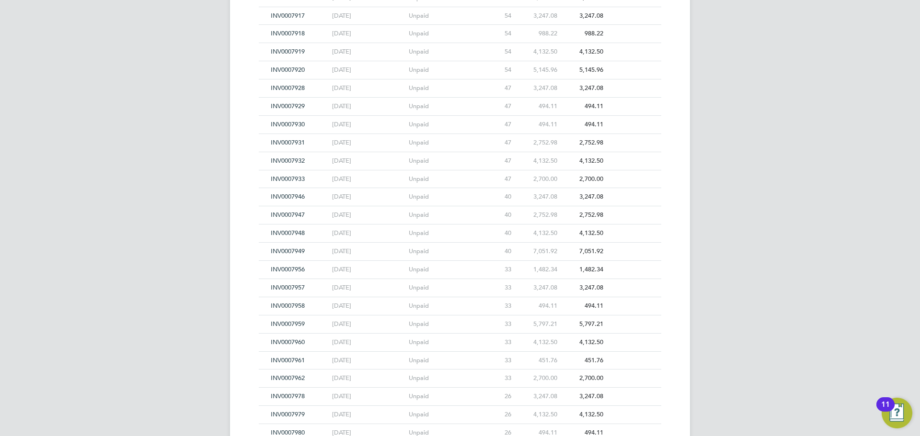
scroll to position [9182, 0]
click at [288, 102] on span "INV0007929" at bounding box center [288, 105] width 34 height 8
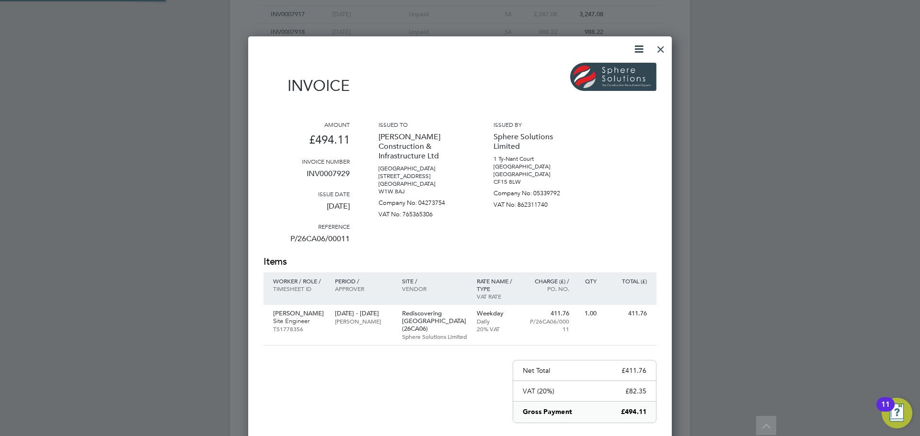
scroll to position [509, 424]
click at [661, 46] on div at bounding box center [660, 46] width 17 height 17
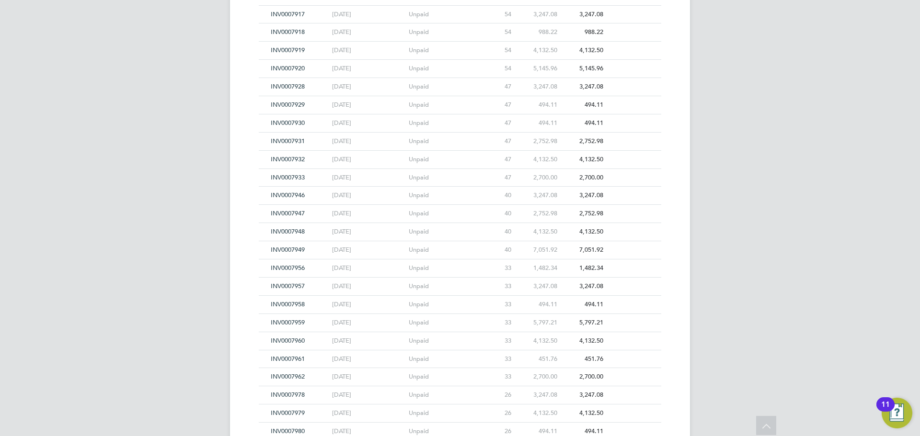
click at [285, 87] on span "INV0007928" at bounding box center [288, 86] width 34 height 8
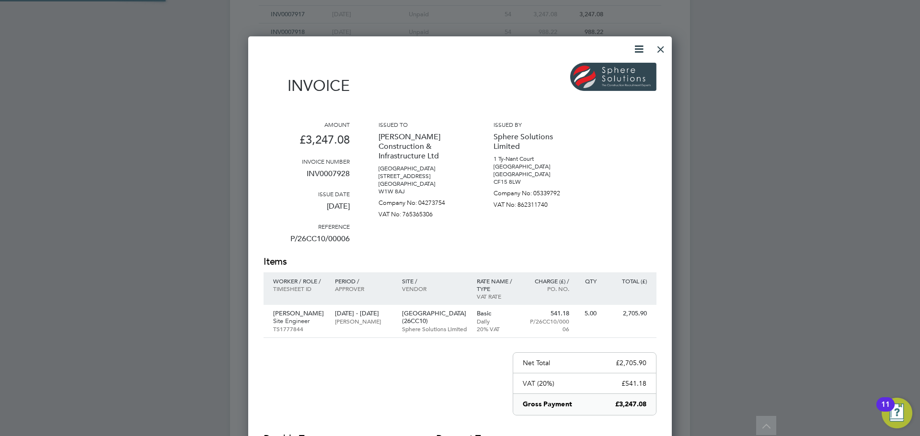
scroll to position [501, 424]
click at [661, 47] on div at bounding box center [660, 46] width 17 height 17
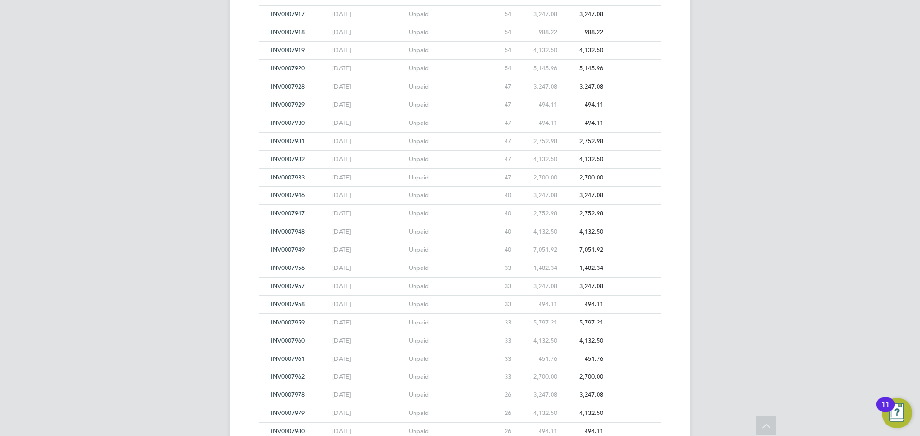
click at [279, 12] on span "INV0007917" at bounding box center [288, 14] width 34 height 8
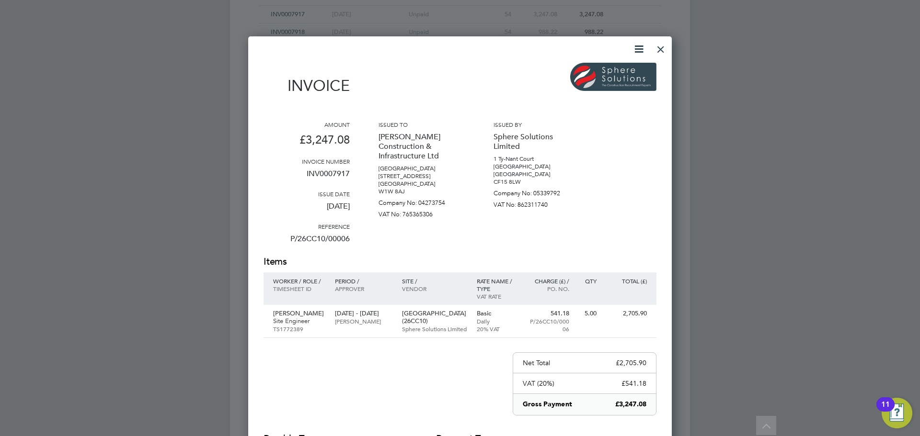
click at [659, 50] on div at bounding box center [660, 46] width 17 height 17
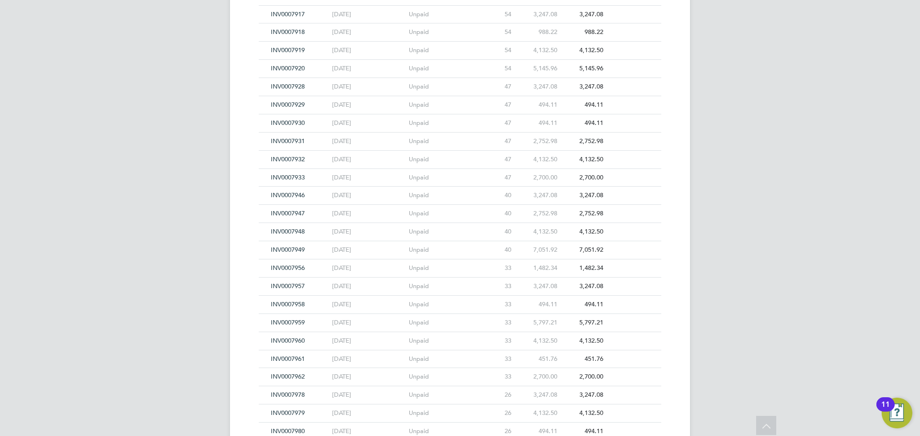
drag, startPoint x: 919, startPoint y: 248, endPoint x: 919, endPoint y: 459, distance: 210.8
